Goal: Navigation & Orientation: Find specific page/section

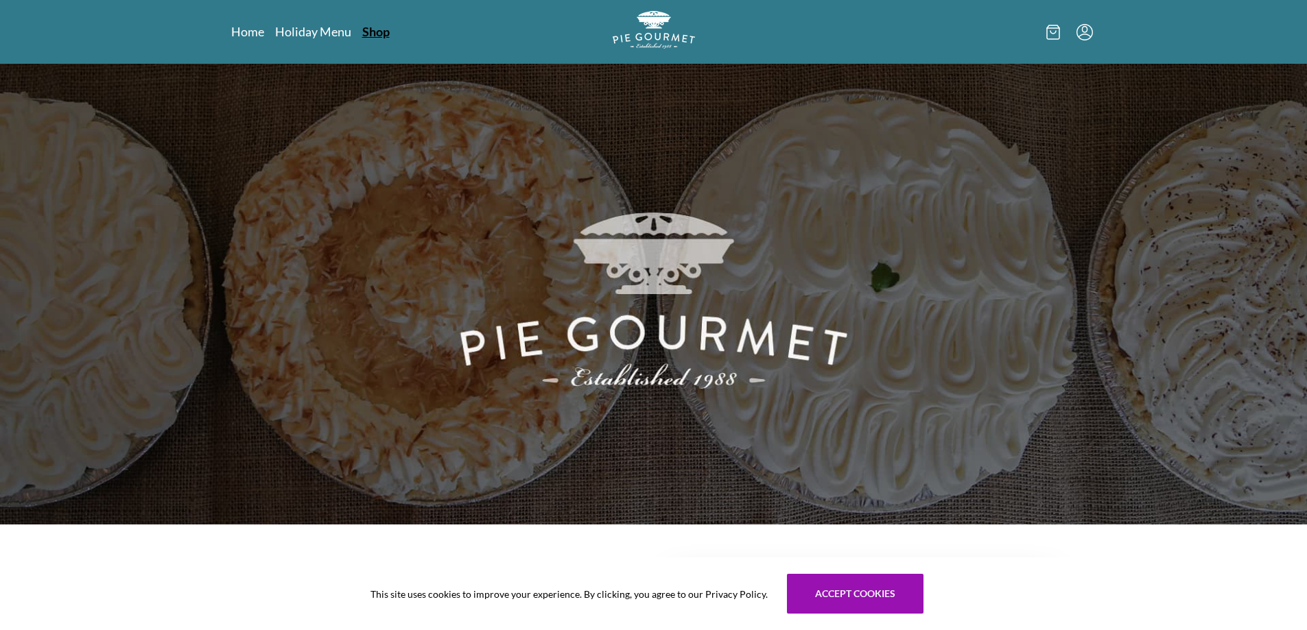
click at [390, 31] on link "Shop" at bounding box center [375, 31] width 27 height 16
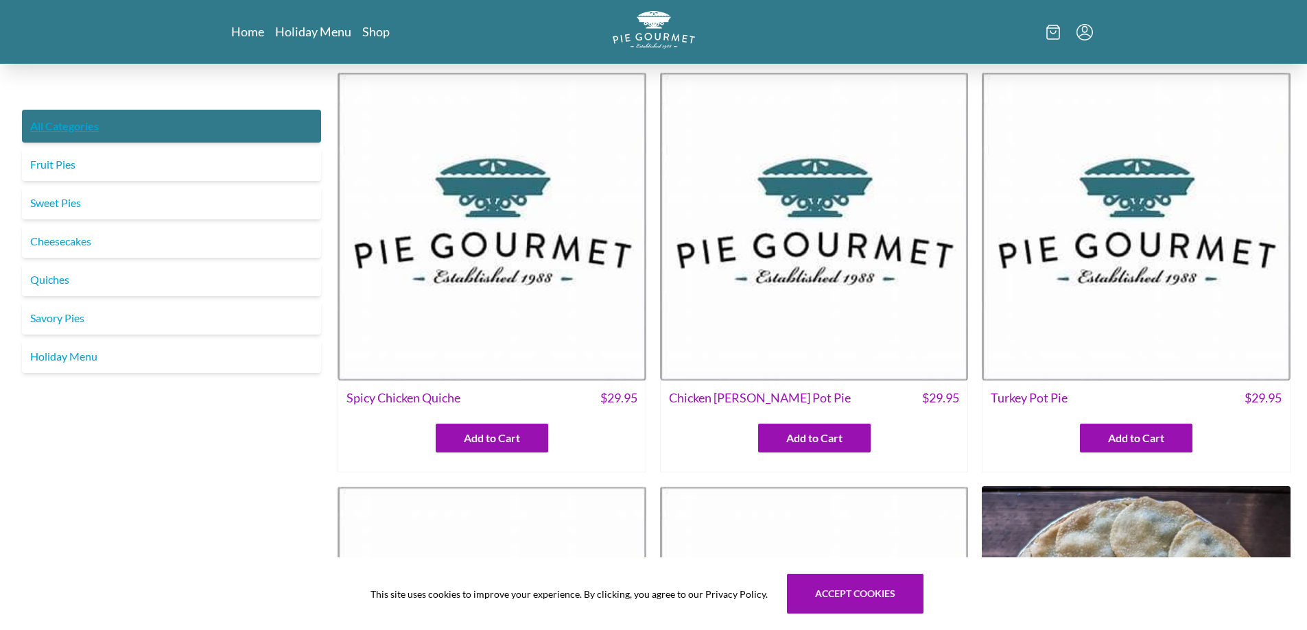
click at [69, 135] on link "All Categories" at bounding box center [171, 126] width 299 height 33
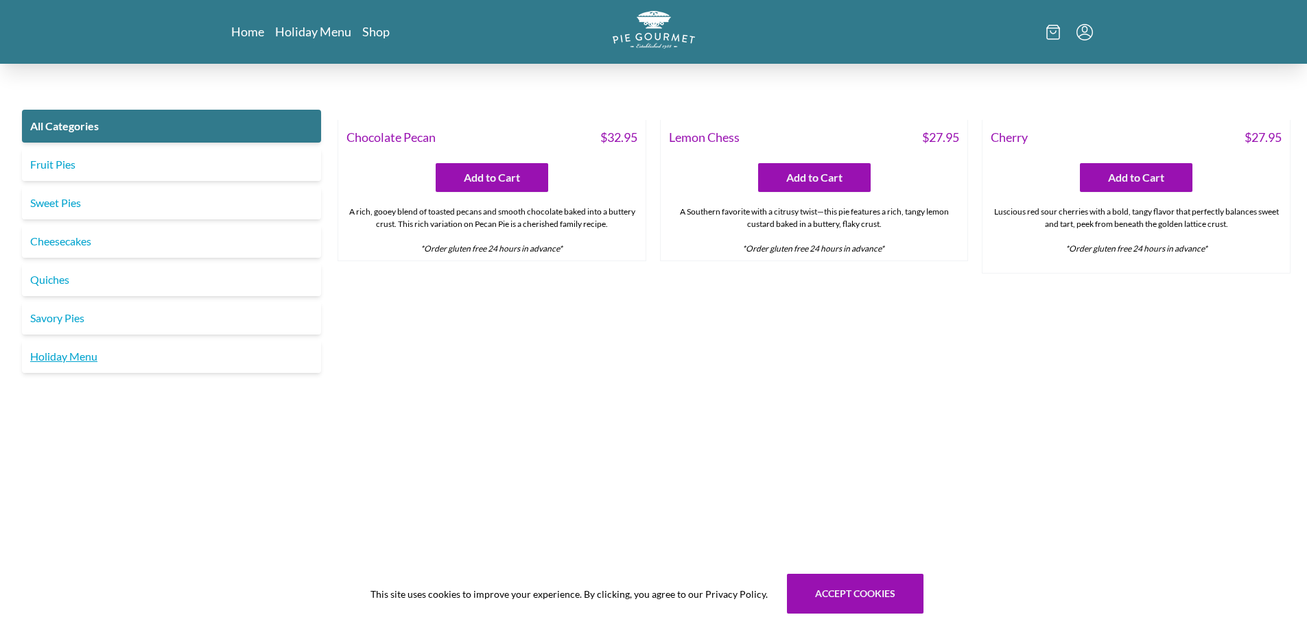
scroll to position [4338, 0]
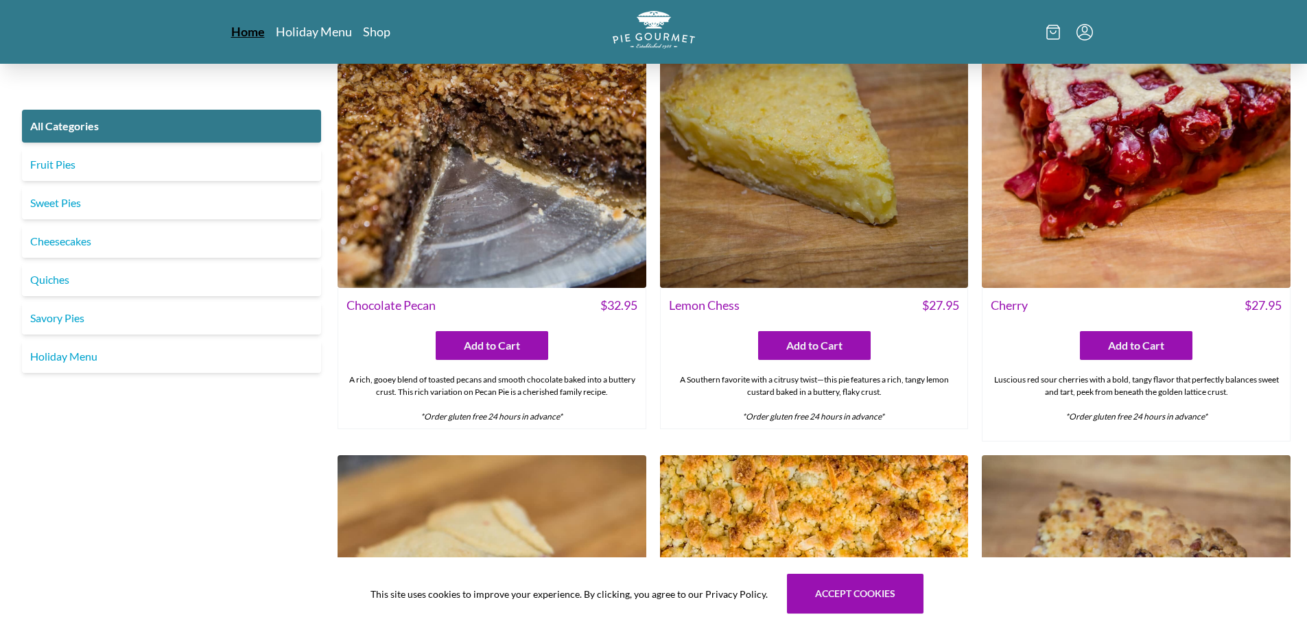
click at [251, 32] on link "Home" at bounding box center [248, 31] width 34 height 16
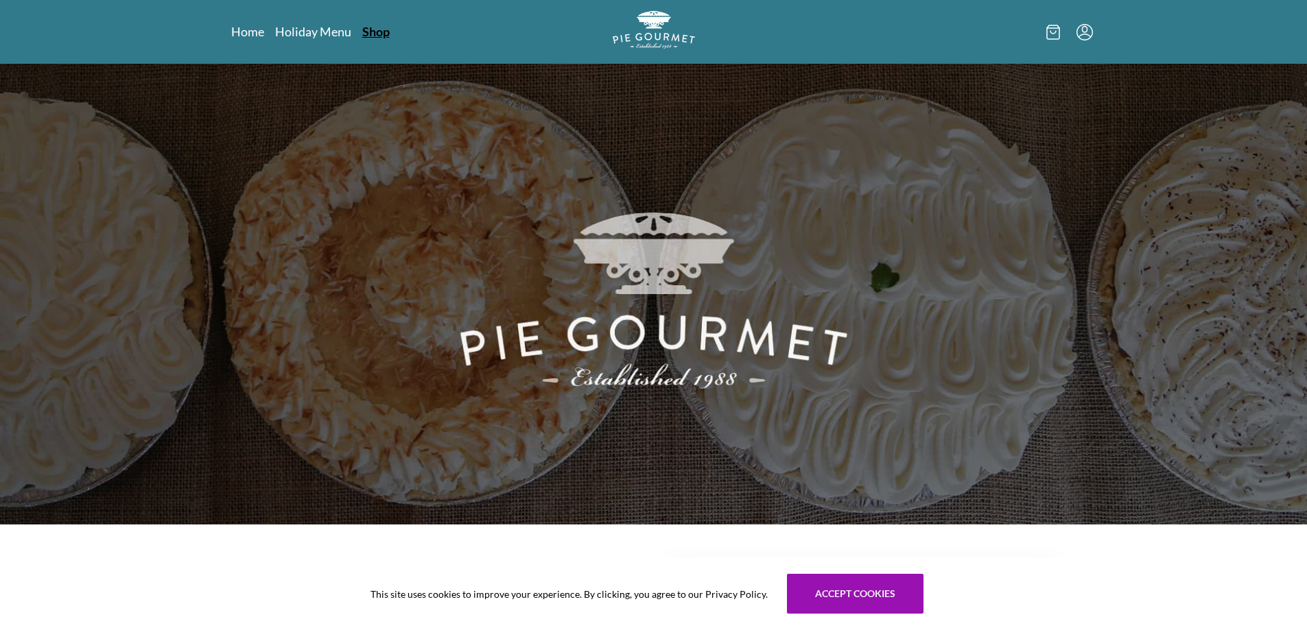
click at [383, 37] on link "Shop" at bounding box center [375, 31] width 27 height 16
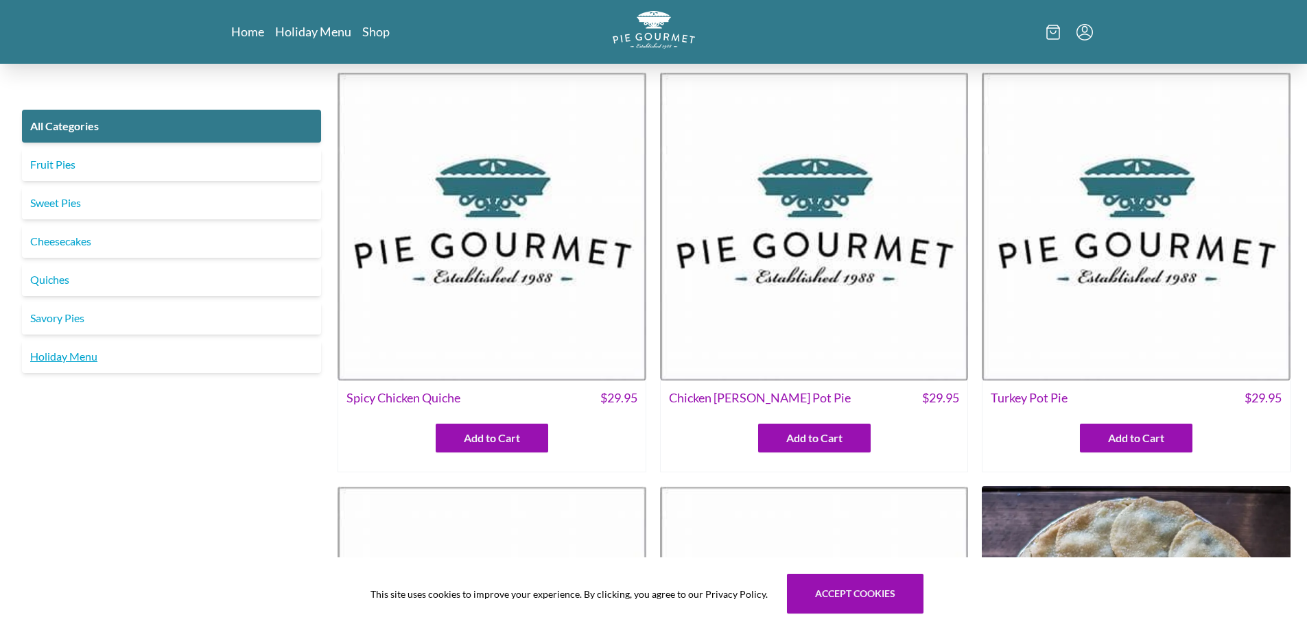
click at [65, 373] on link "Holiday Menu" at bounding box center [171, 356] width 299 height 33
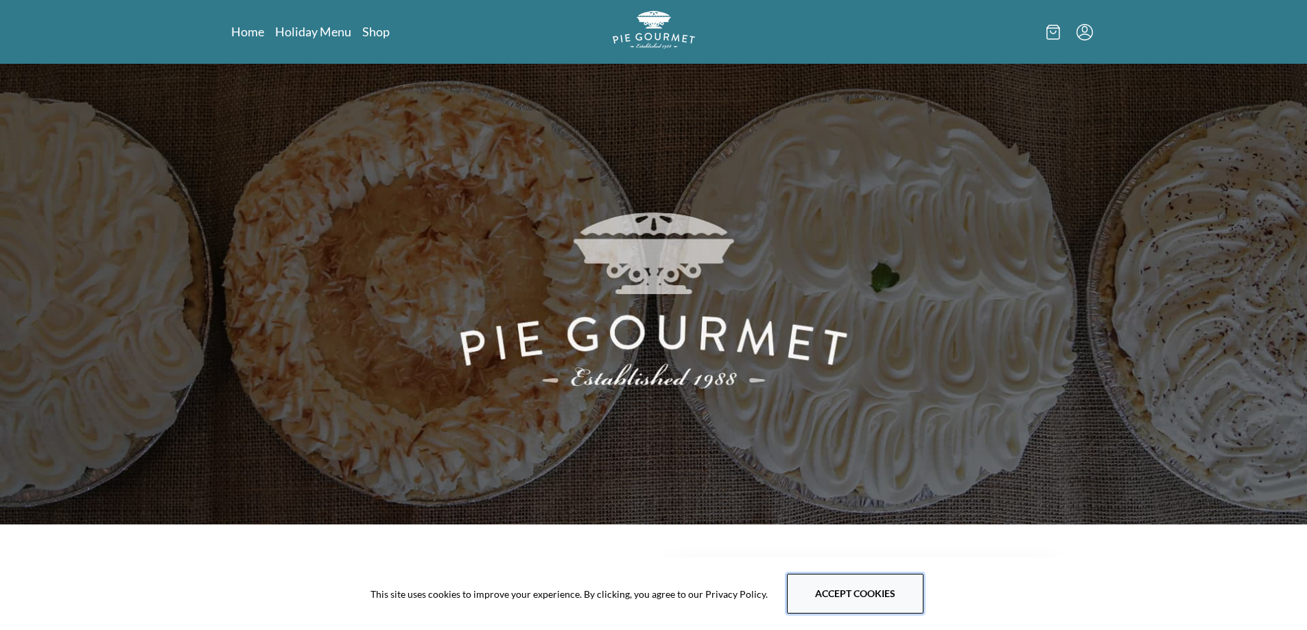
click at [884, 593] on button "Accept cookies" at bounding box center [855, 594] width 137 height 40
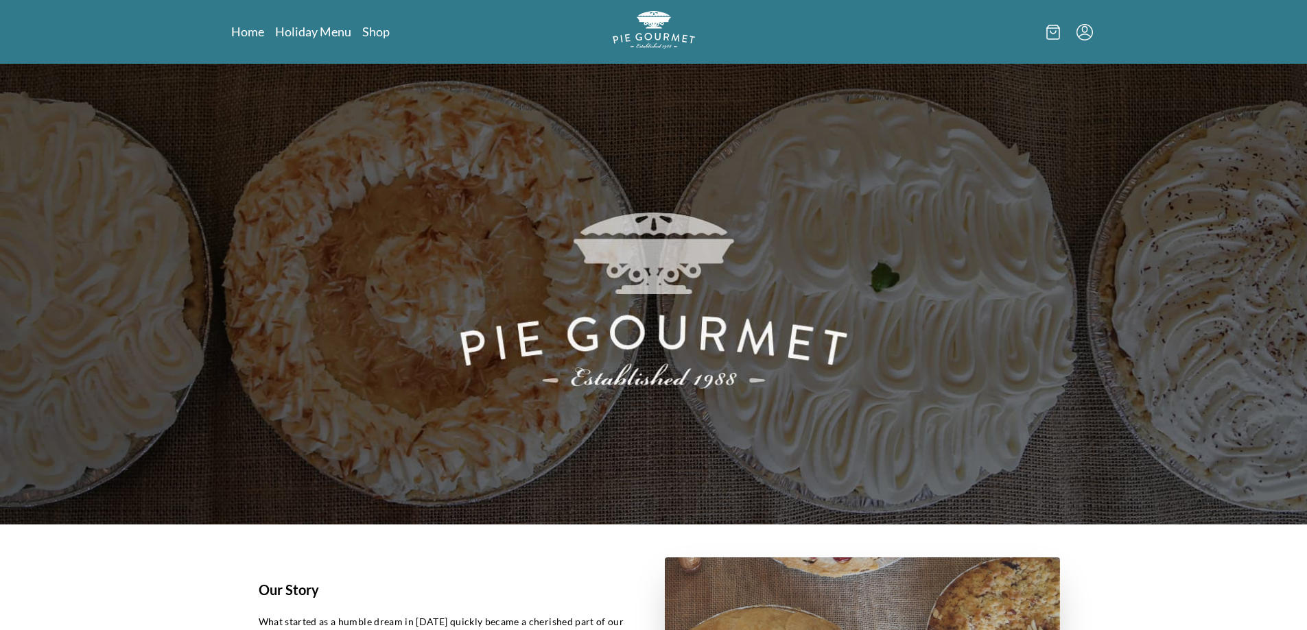
click at [1053, 36] on icon at bounding box center [1053, 32] width 14 height 15
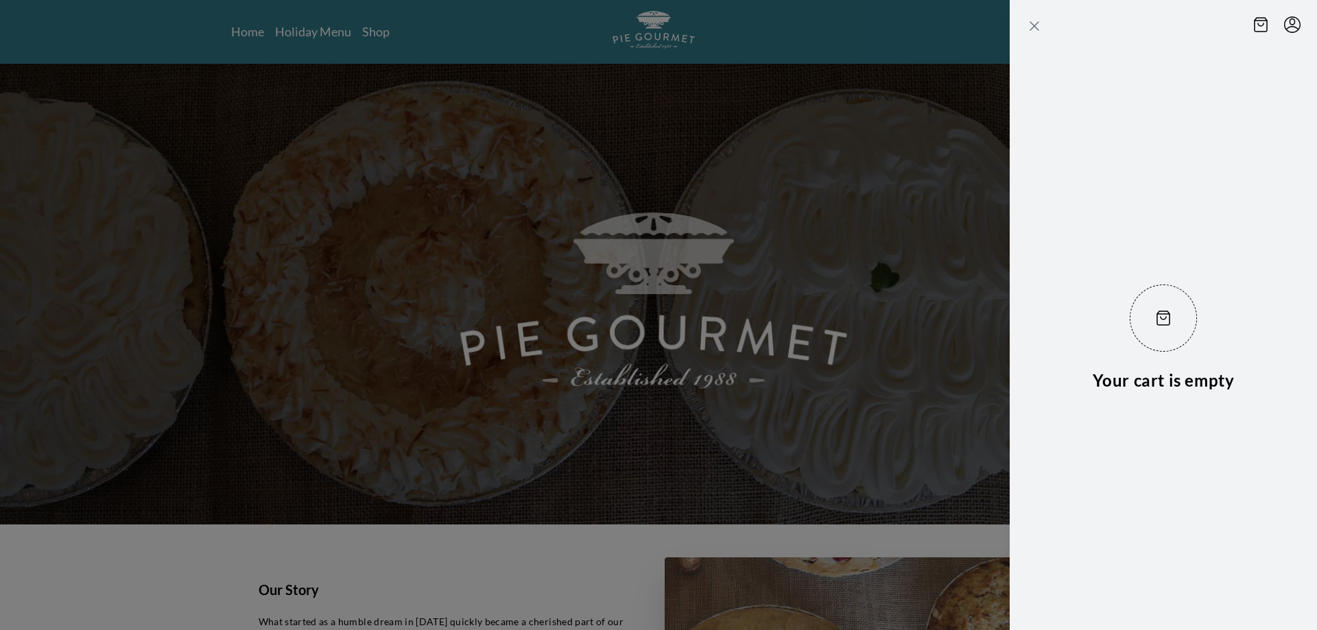
click at [1026, 22] on icon "Close panel" at bounding box center [1034, 26] width 16 height 16
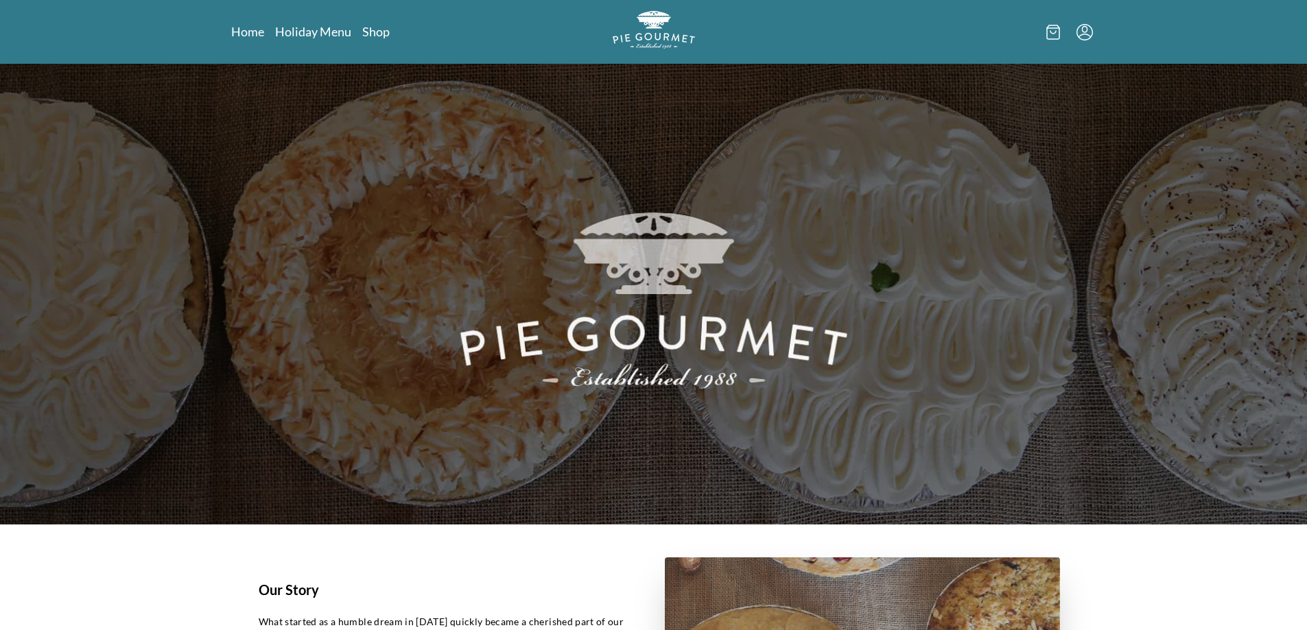
click at [1090, 32] on icon "Menu" at bounding box center [1084, 32] width 16 height 16
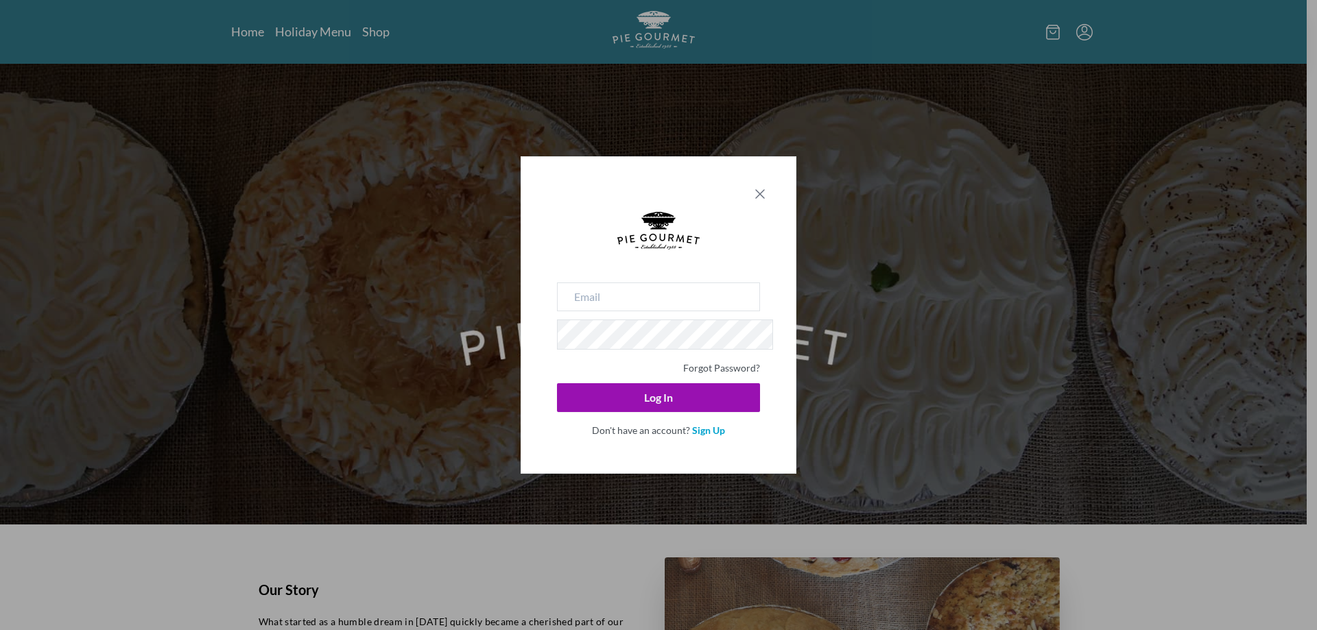
click at [762, 186] on icon "Close panel" at bounding box center [760, 194] width 16 height 16
